Goal: Check status: Check status

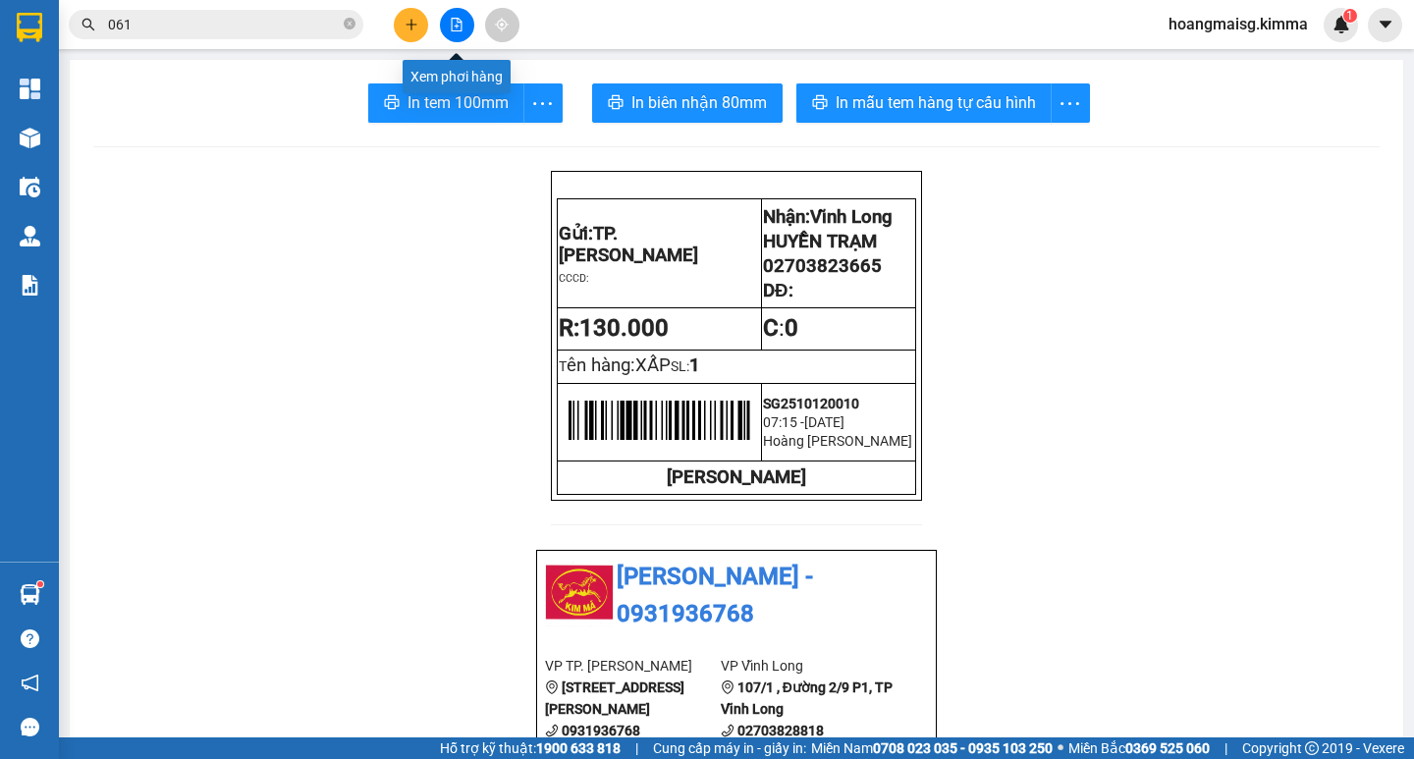
click at [464, 28] on button at bounding box center [457, 25] width 34 height 34
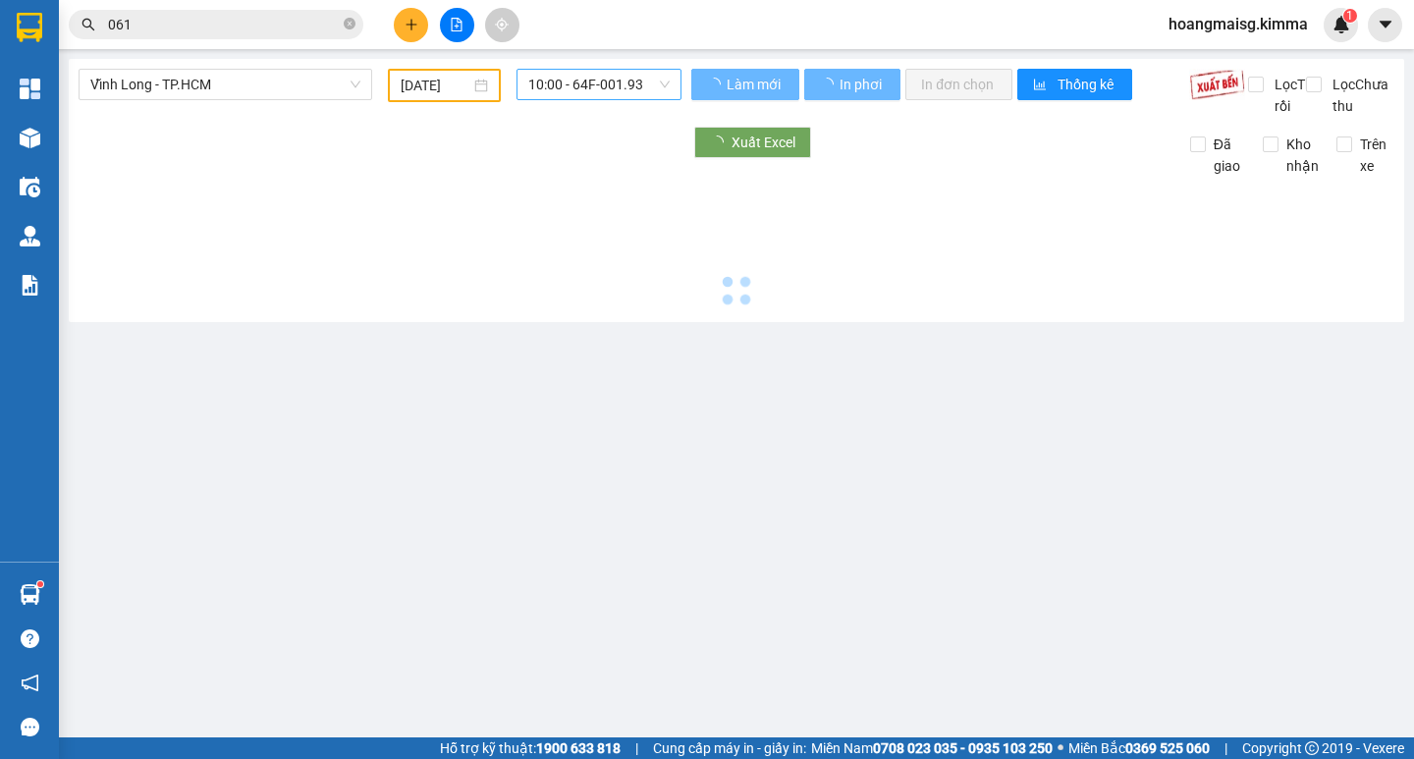
type input "[DATE]"
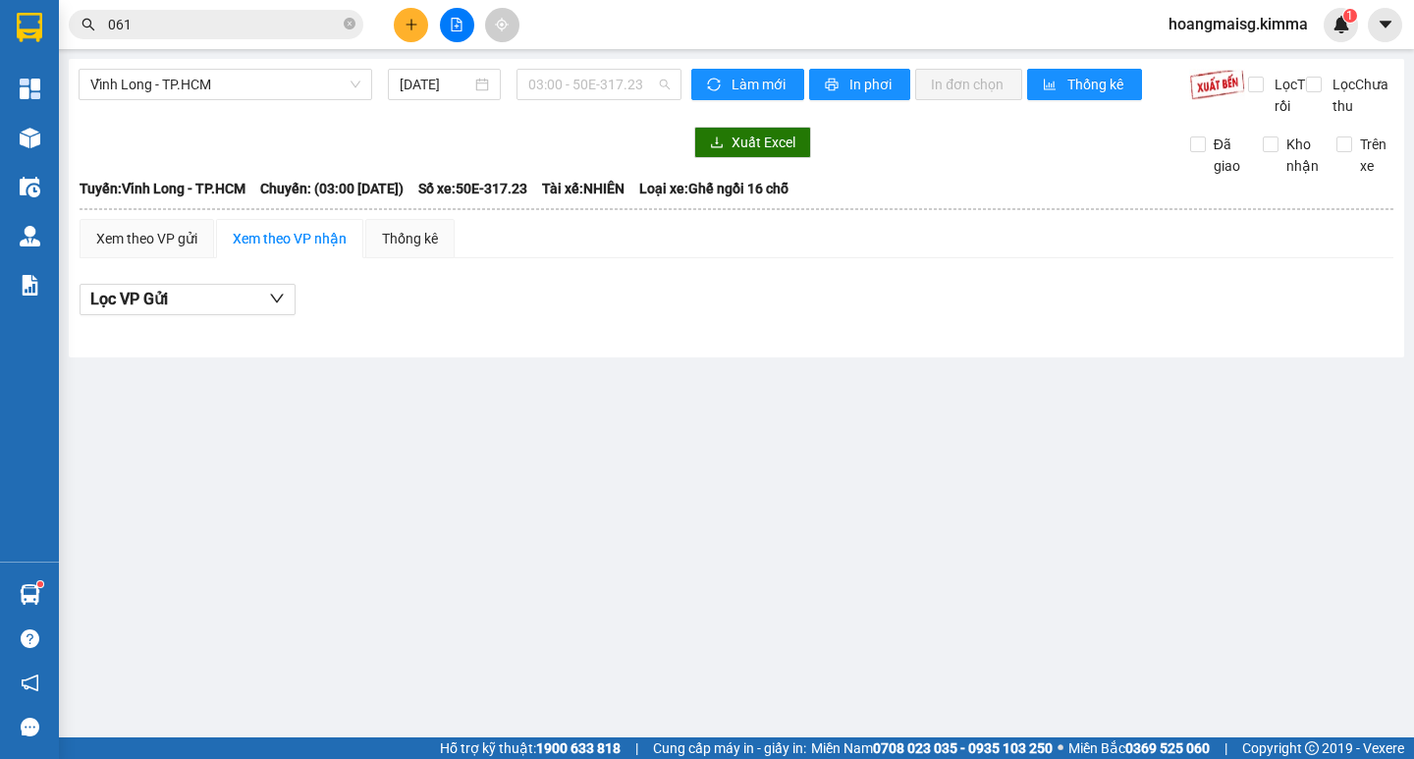
drag, startPoint x: 587, startPoint y: 83, endPoint x: 571, endPoint y: 212, distance: 130.7
click at [584, 85] on span "03:00 - 50E-317.23" at bounding box center [598, 84] width 141 height 29
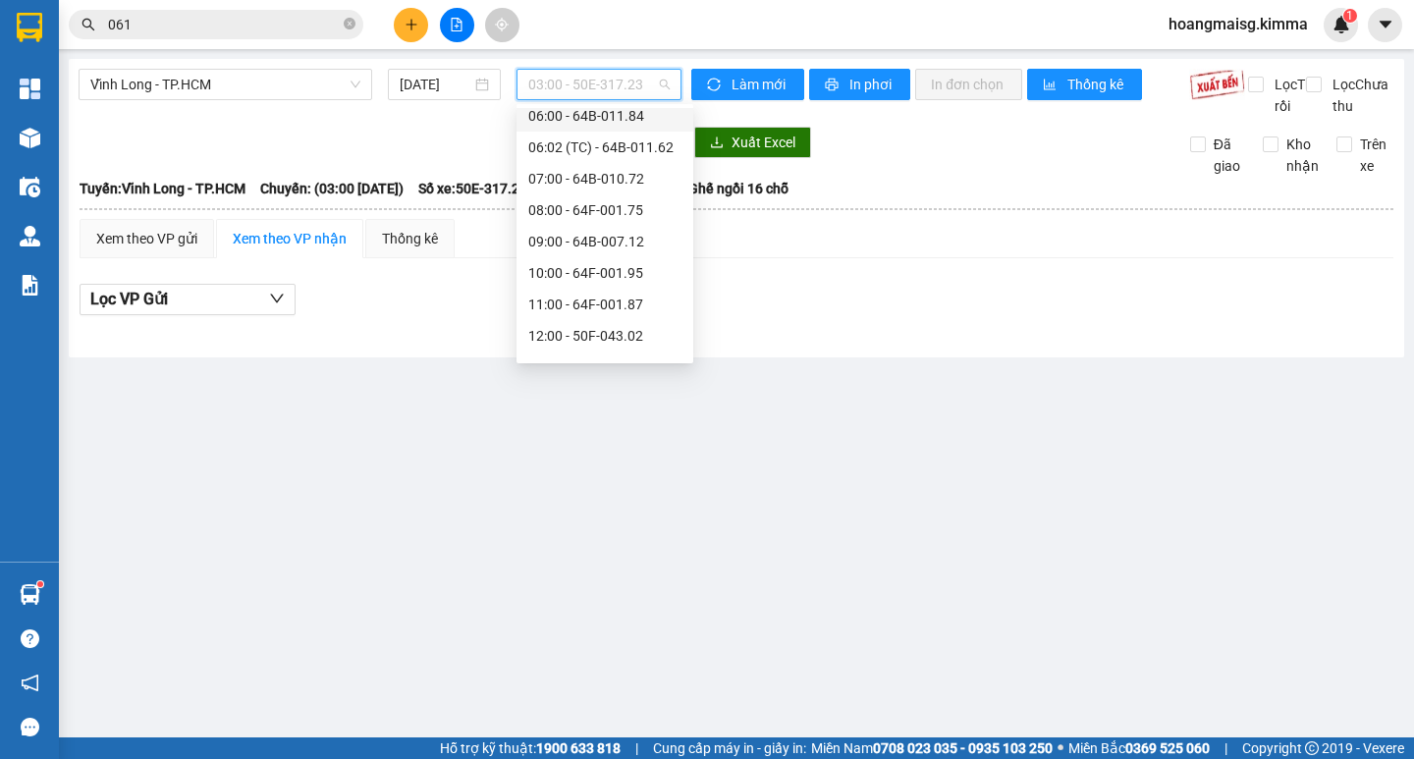
scroll to position [196, 0]
click at [587, 272] on div "11:00 - 64F-001.87" at bounding box center [604, 273] width 153 height 22
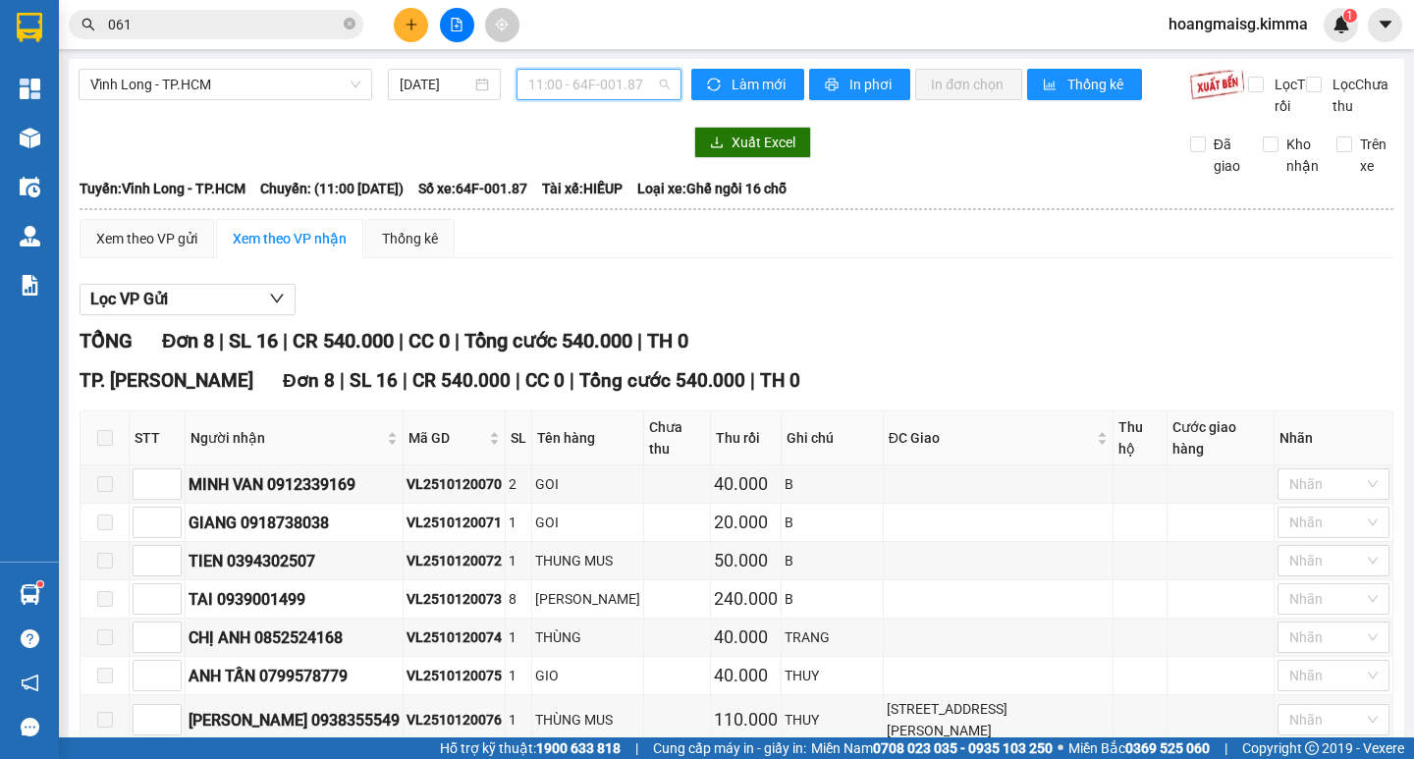
drag, startPoint x: 552, startPoint y: 83, endPoint x: 581, endPoint y: 182, distance: 103.5
click at [552, 83] on span "11:00 - 64F-001.87" at bounding box center [598, 84] width 141 height 29
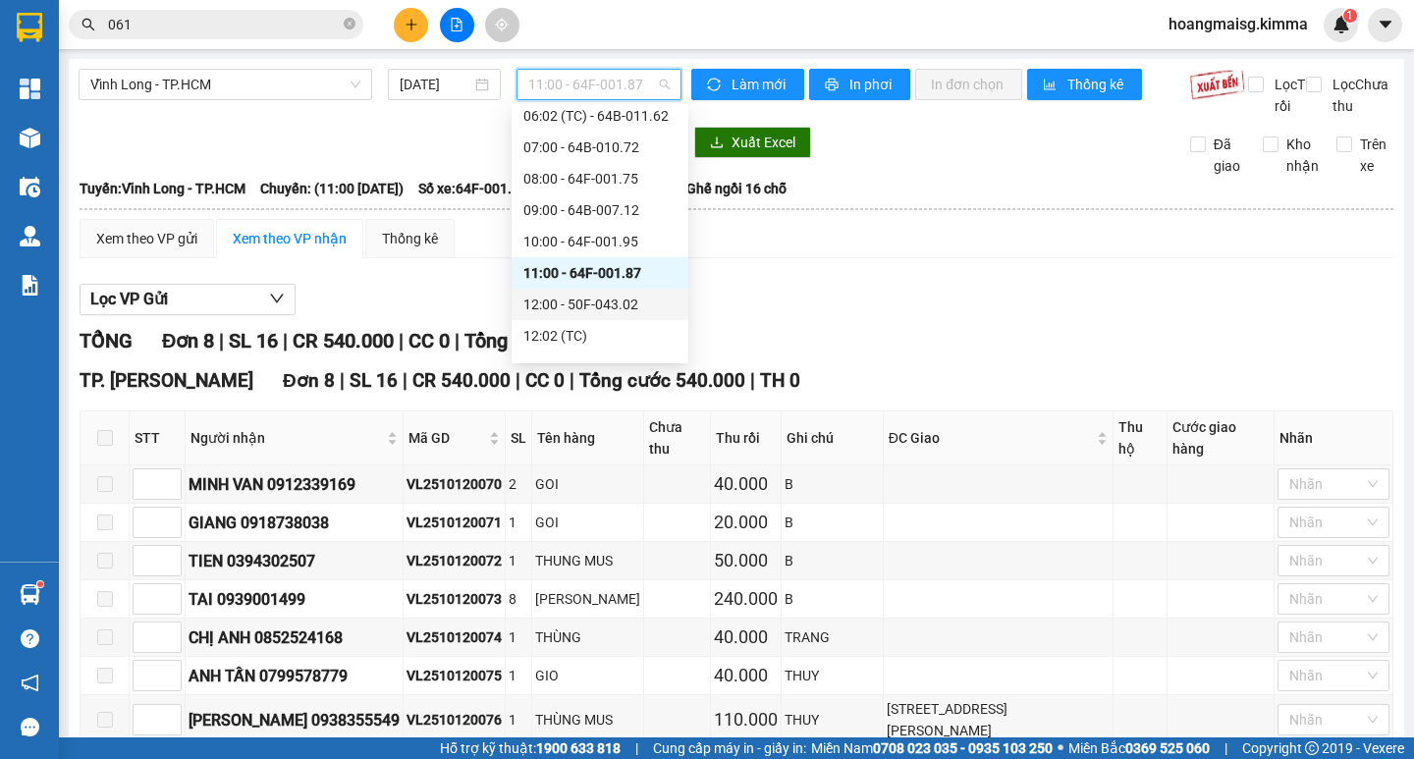
click at [564, 305] on div "12:00 - 50F-043.02" at bounding box center [600, 305] width 153 height 22
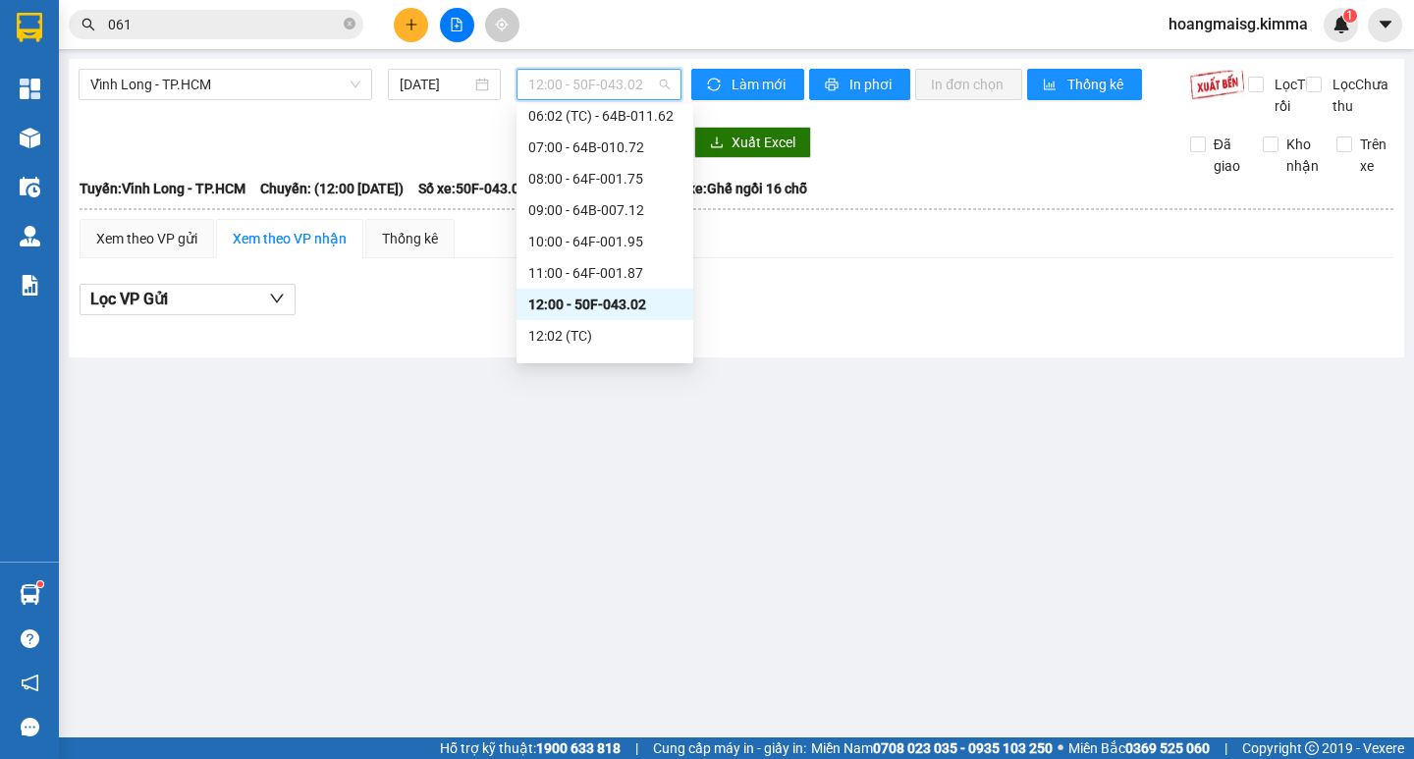
drag, startPoint x: 578, startPoint y: 87, endPoint x: 590, endPoint y: 220, distance: 133.2
click at [578, 93] on span "12:00 - 50F-043.02" at bounding box center [598, 84] width 141 height 29
click at [560, 330] on div "12:02 (TC)" at bounding box center [604, 336] width 153 height 22
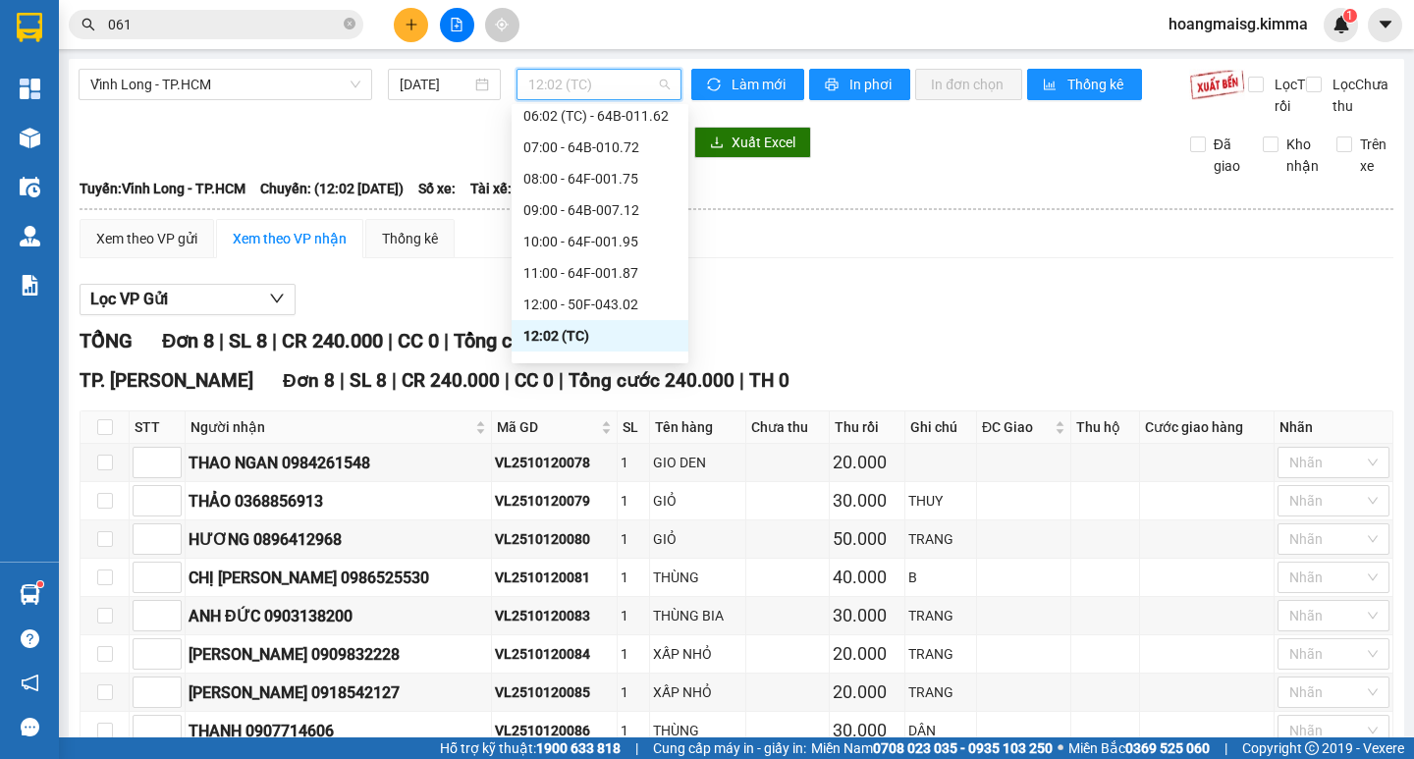
click at [633, 80] on span "12:02 (TC)" at bounding box center [598, 84] width 141 height 29
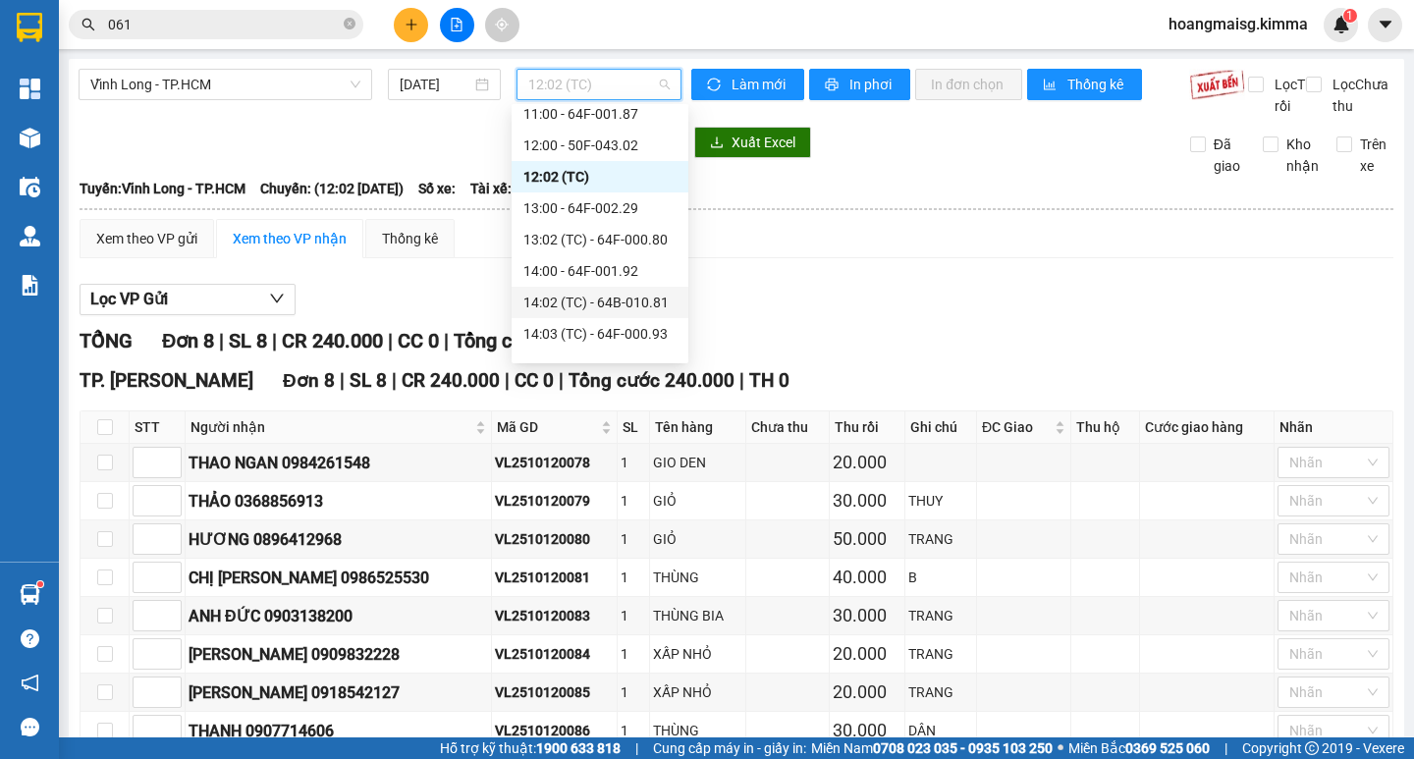
scroll to position [393, 0]
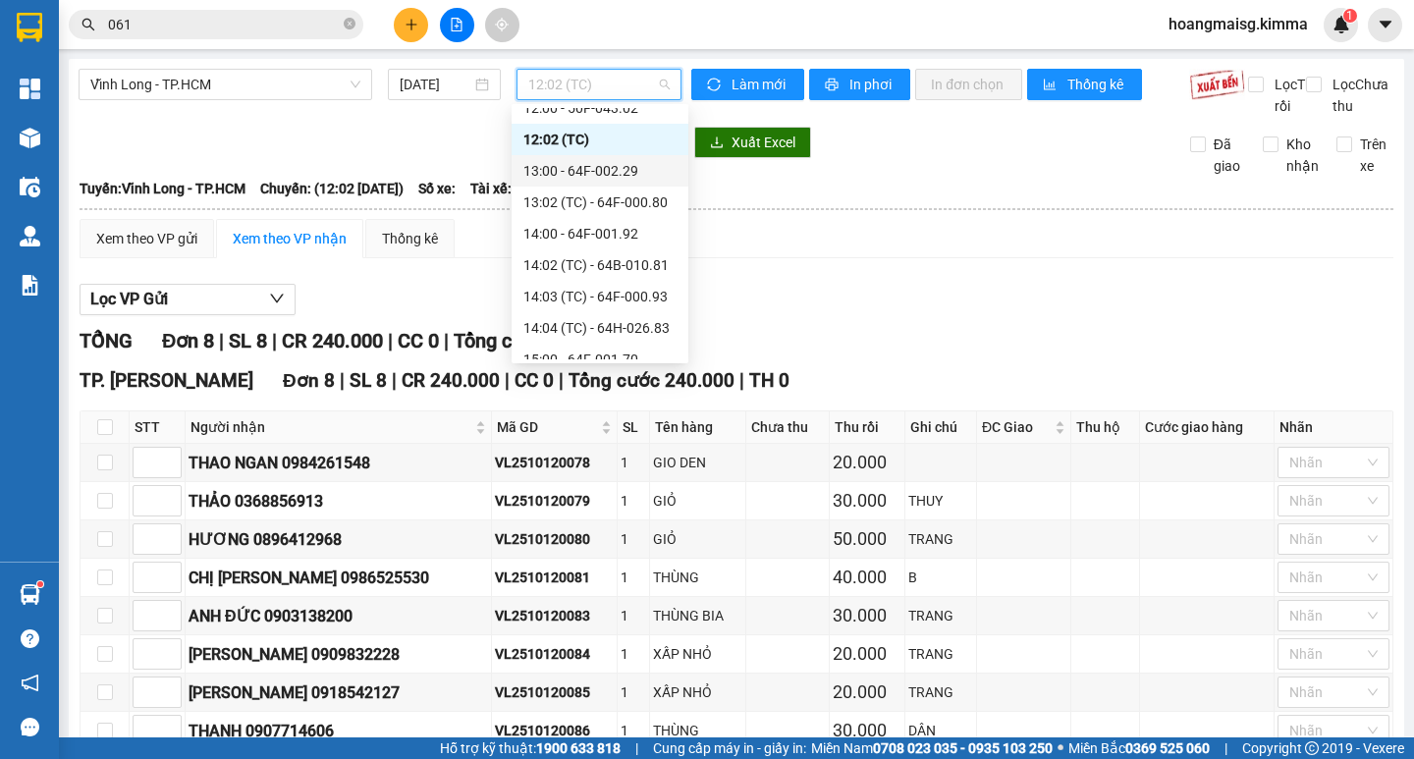
click at [598, 160] on div "13:00 - 64F-002.29" at bounding box center [600, 171] width 153 height 22
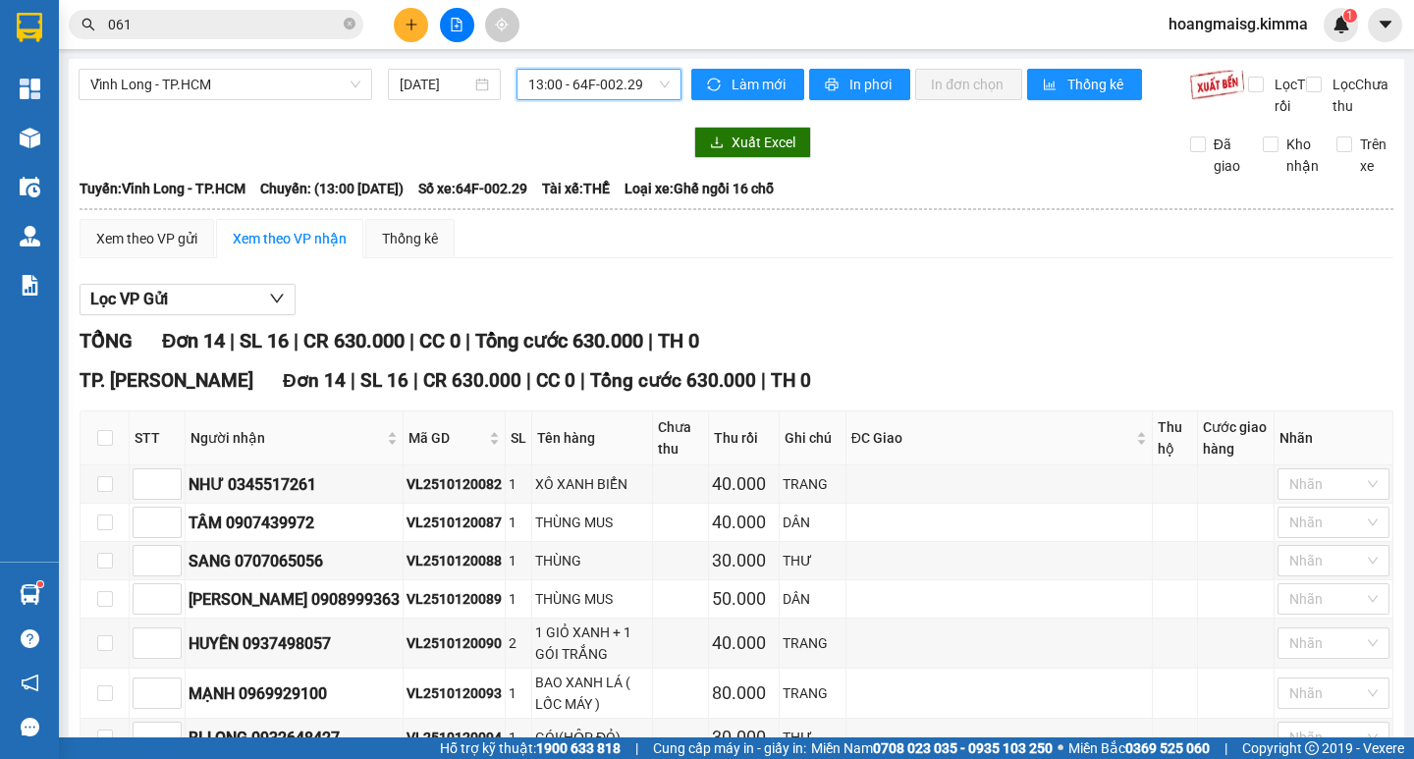
click at [595, 83] on span "13:00 - 64F-002.29" at bounding box center [598, 84] width 141 height 29
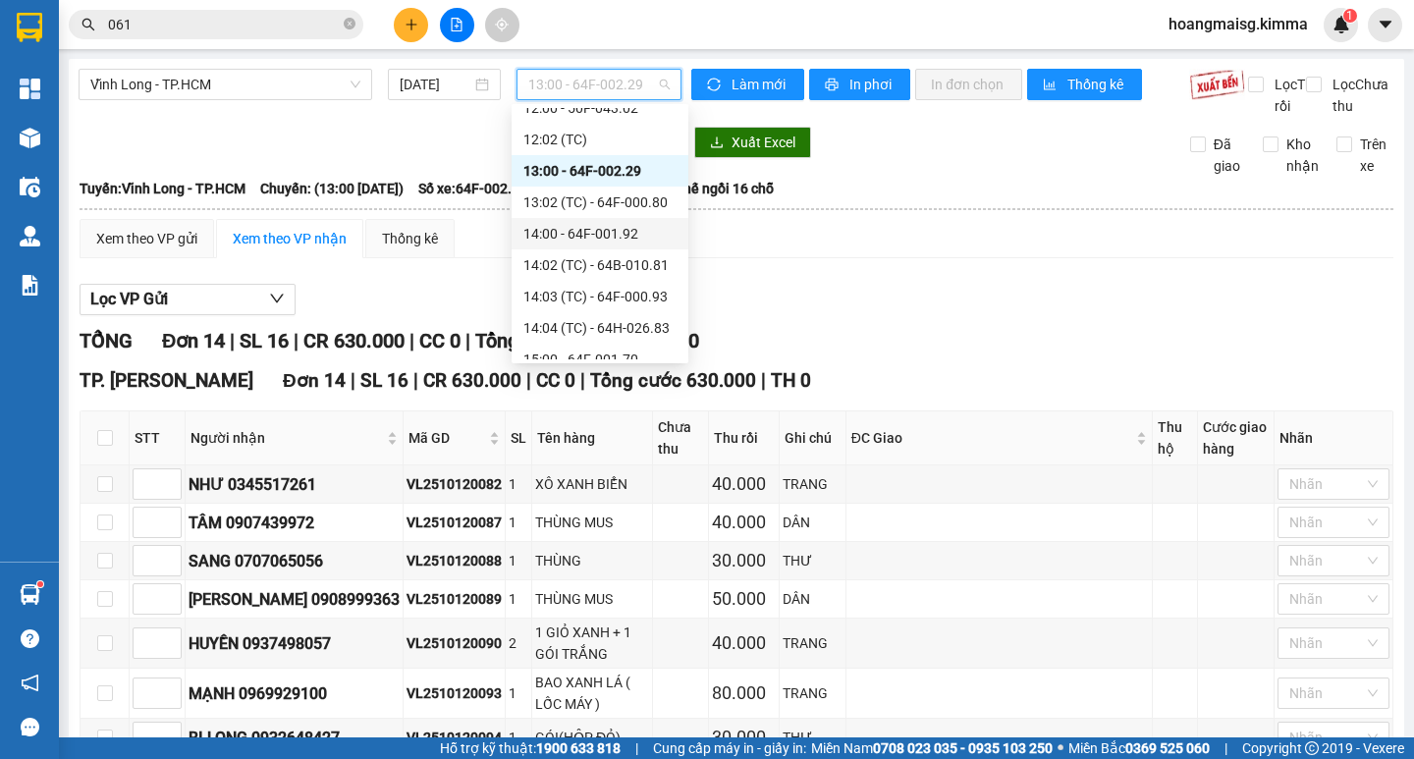
click at [566, 239] on div "14:00 - 64F-001.92" at bounding box center [600, 234] width 153 height 22
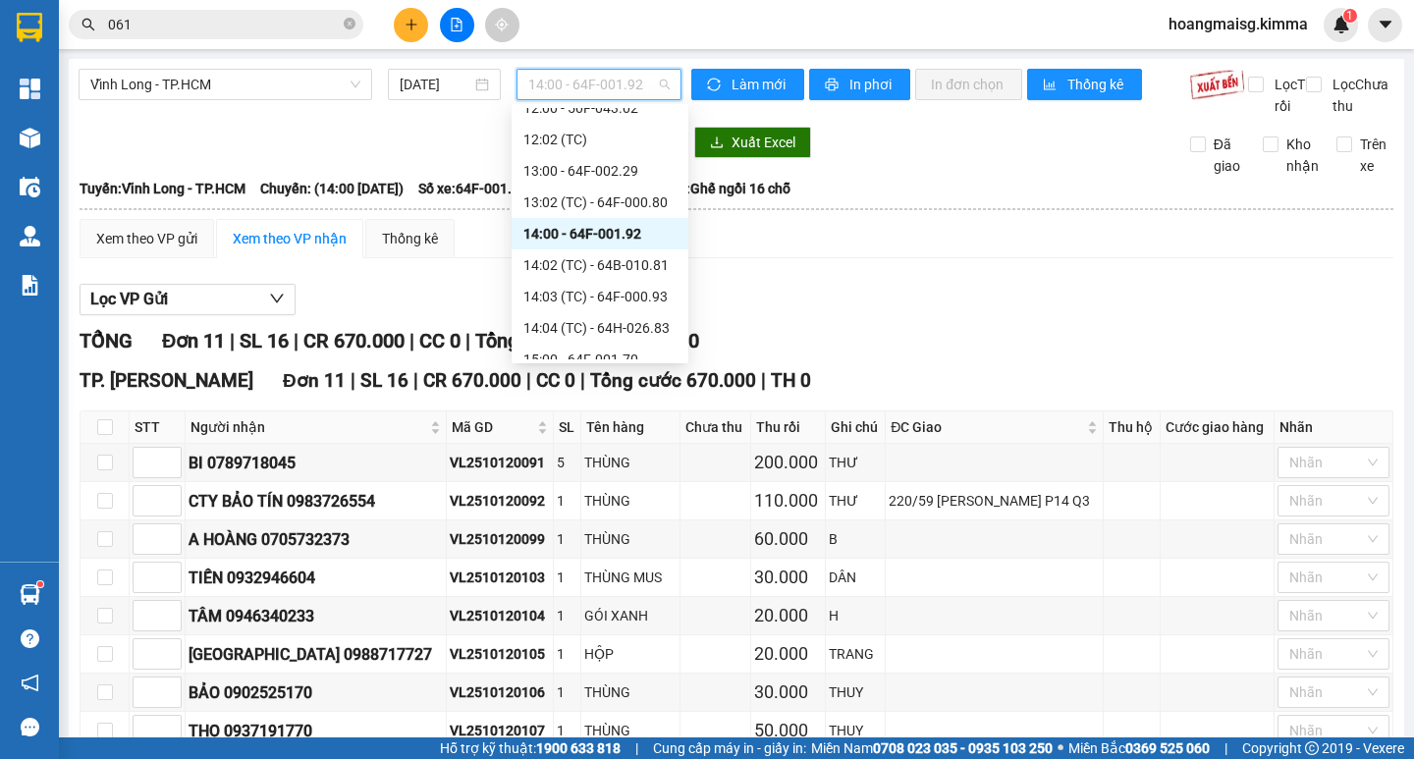
drag, startPoint x: 546, startPoint y: 84, endPoint x: 579, endPoint y: 208, distance: 127.9
click at [547, 92] on span "14:00 - 64F-001.92" at bounding box center [598, 84] width 141 height 29
click at [553, 265] on div "14:02 (TC) - 64B-010.81" at bounding box center [600, 265] width 153 height 22
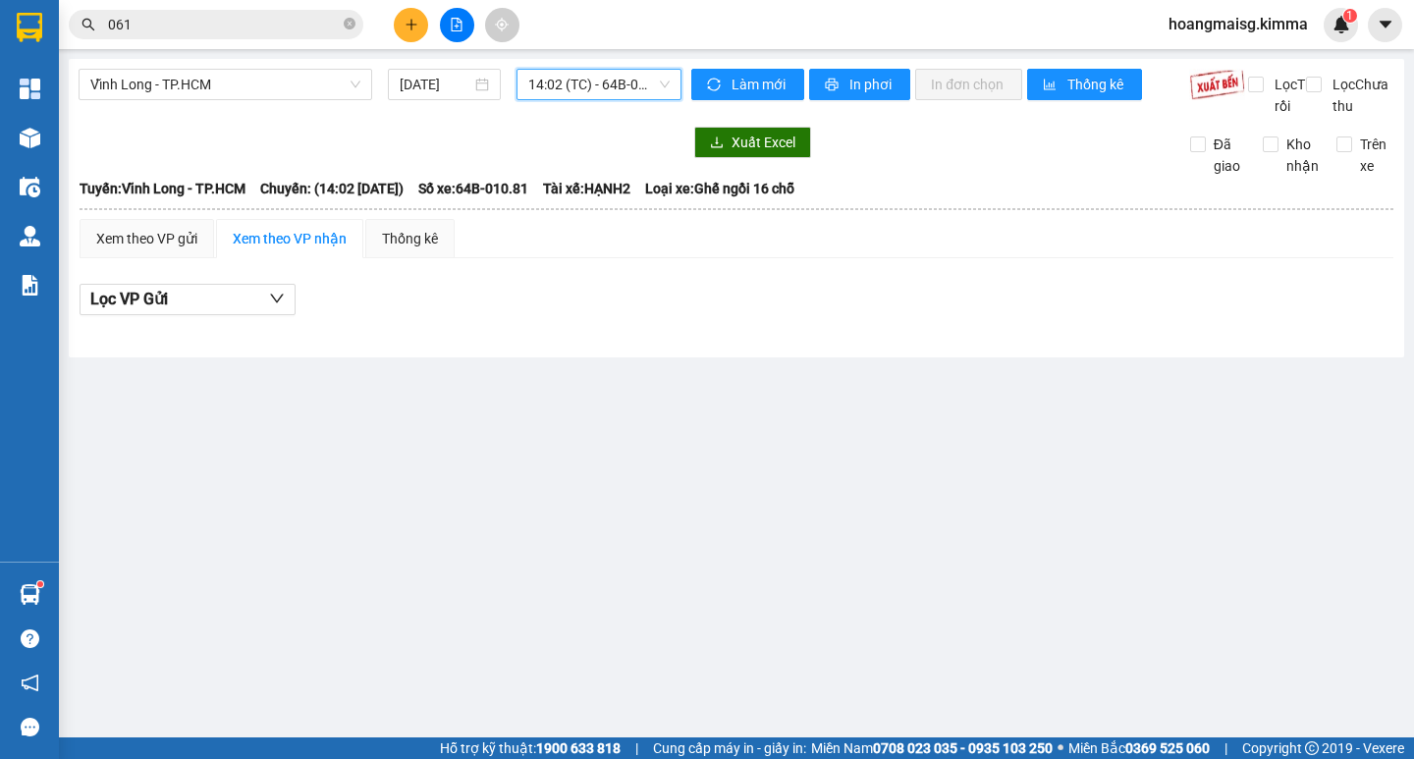
click at [580, 84] on span "14:02 (TC) - 64B-010.81" at bounding box center [598, 84] width 141 height 29
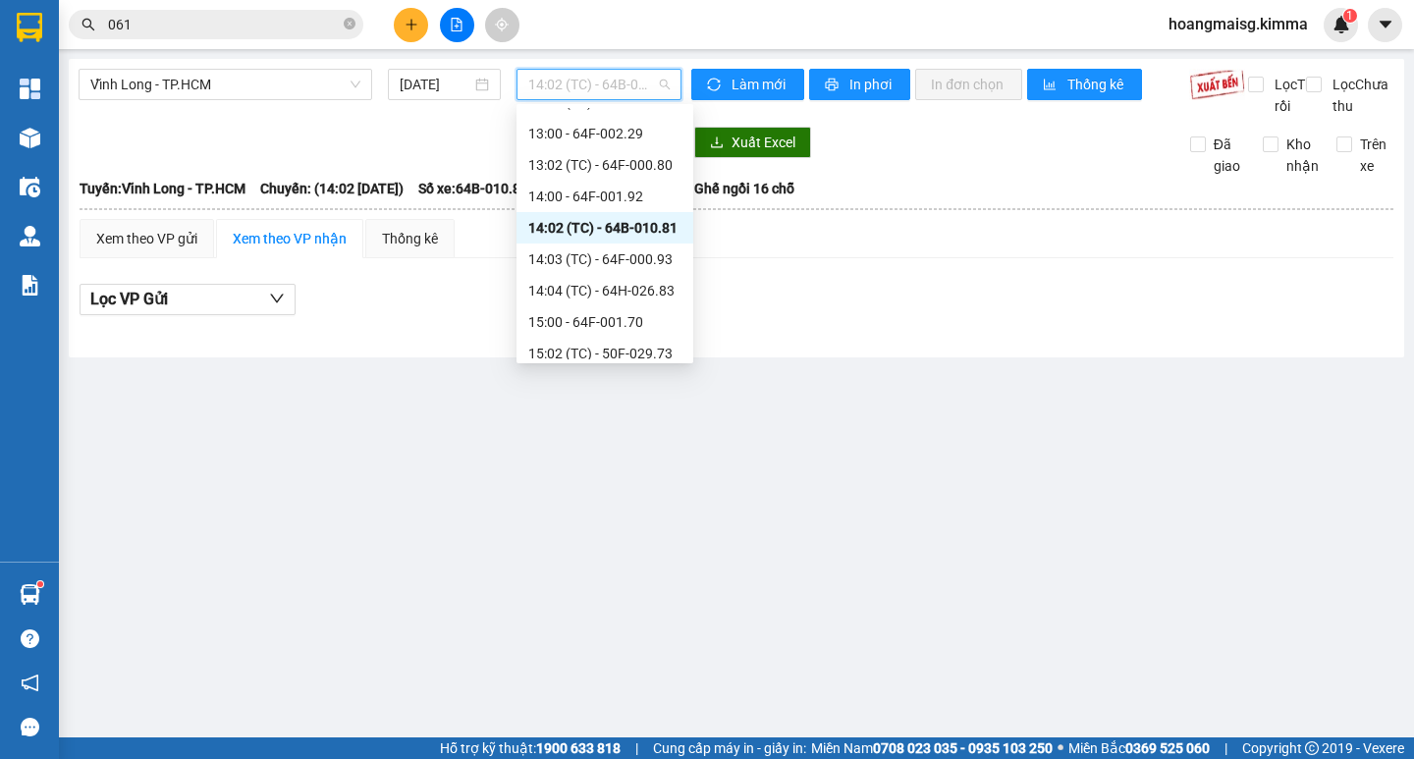
scroll to position [393, 0]
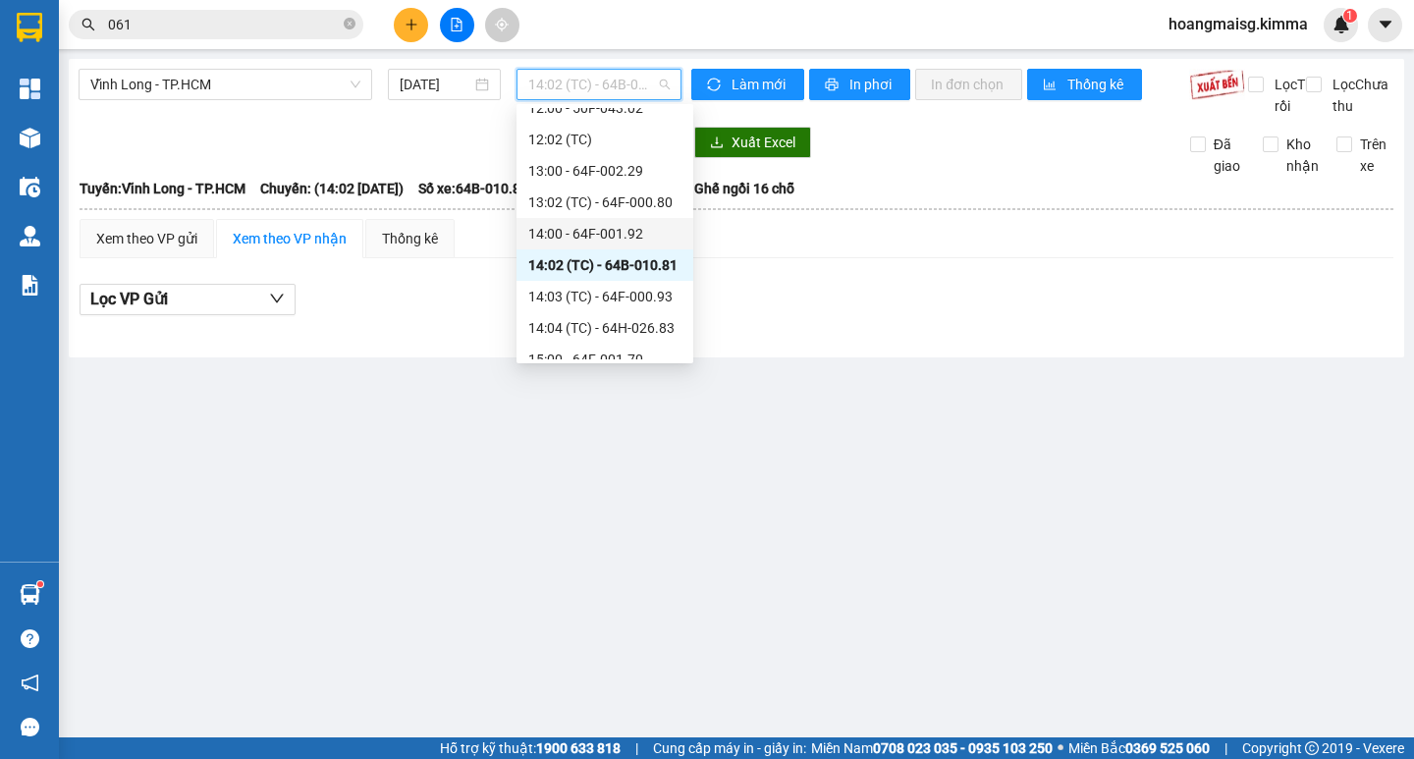
click at [577, 239] on div "14:00 - 64F-001.92" at bounding box center [604, 234] width 153 height 22
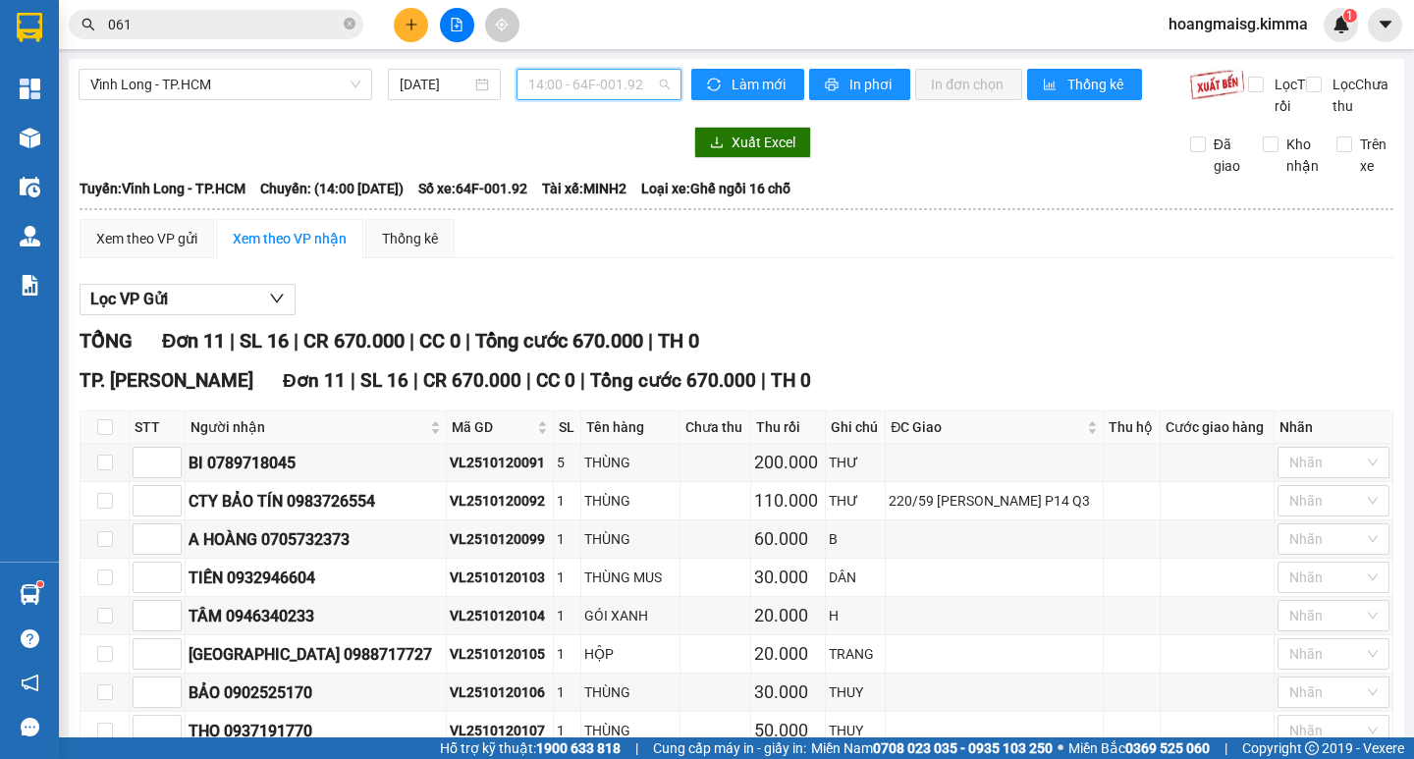
click at [580, 80] on span "14:00 - 64F-001.92" at bounding box center [598, 84] width 141 height 29
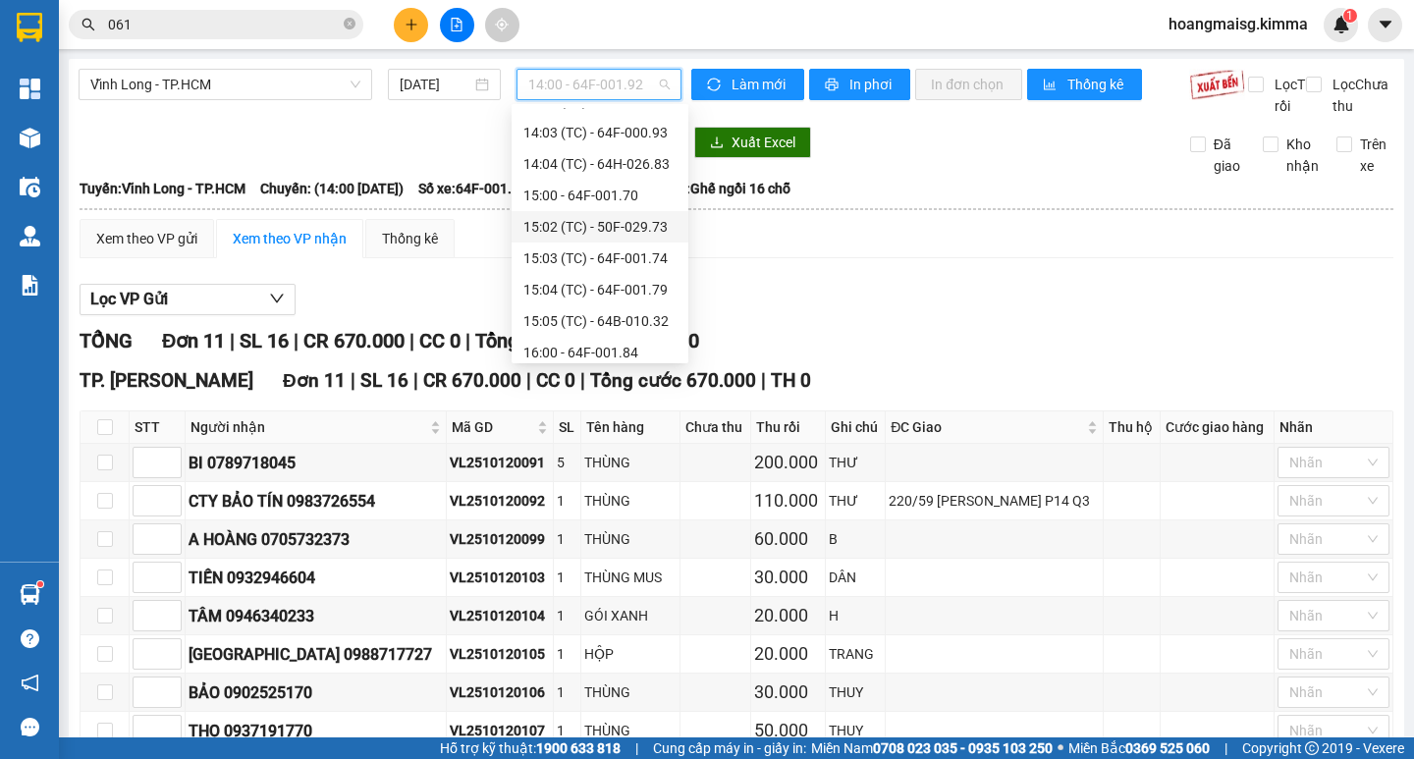
scroll to position [589, 0]
click at [619, 163] on div "15:00 - 64F-001.70" at bounding box center [600, 163] width 153 height 22
